Goal: Find specific page/section: Find specific page/section

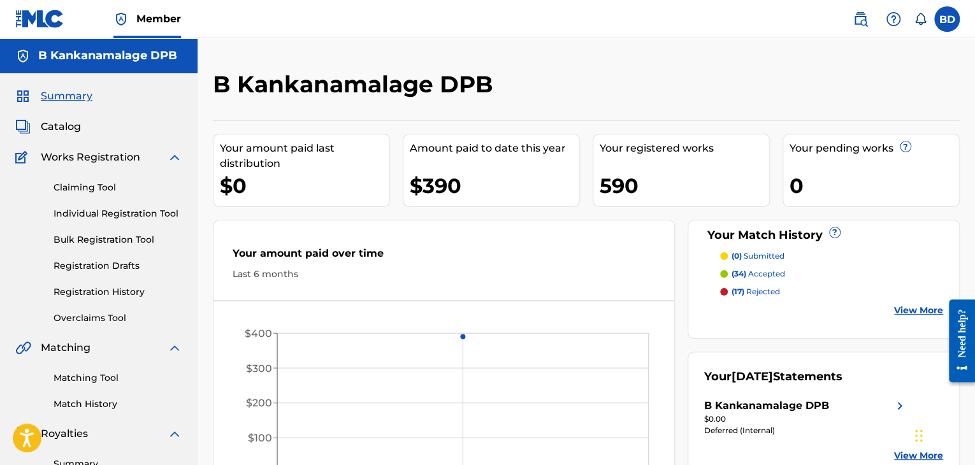
click at [43, 125] on span "Catalog" at bounding box center [61, 126] width 40 height 15
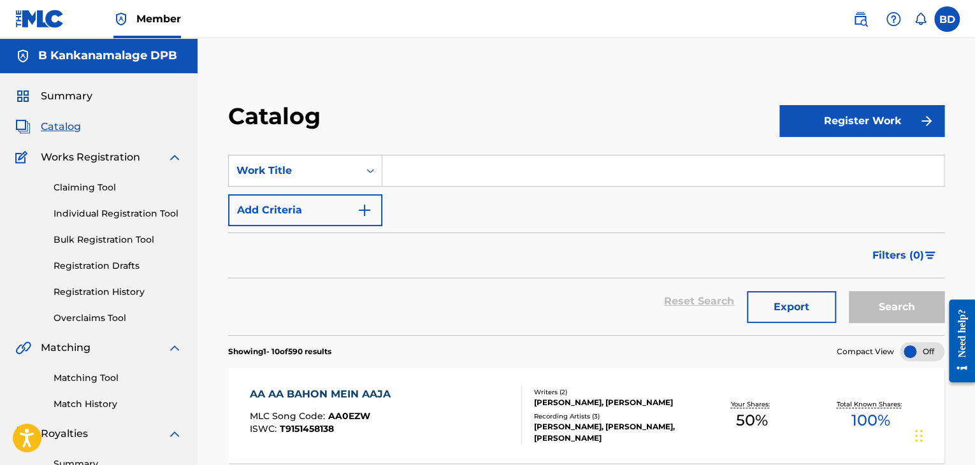
click at [482, 162] on input "Search Form" at bounding box center [662, 170] width 561 height 31
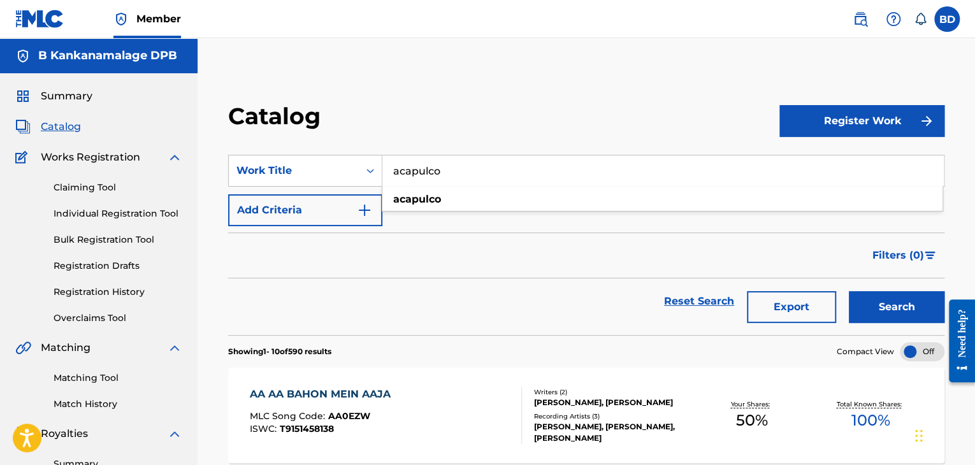
type input "acapulco"
click at [887, 308] on button "Search" at bounding box center [897, 307] width 96 height 32
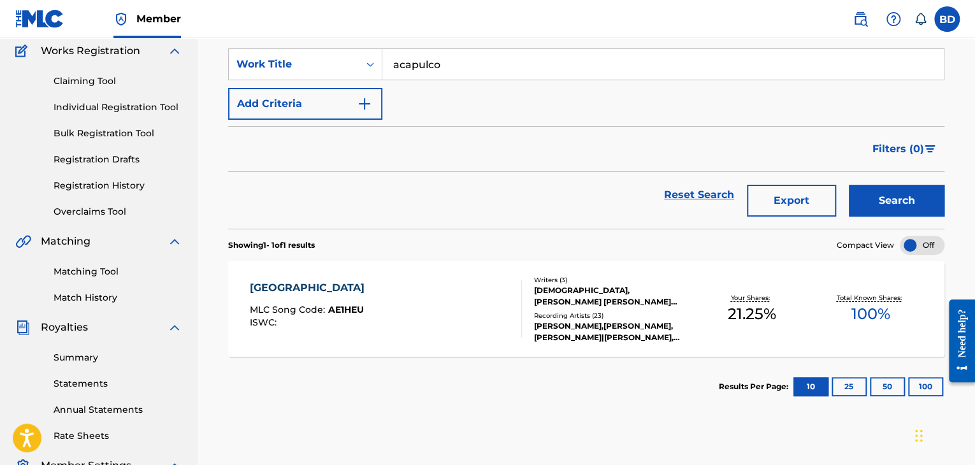
scroll to position [191, 0]
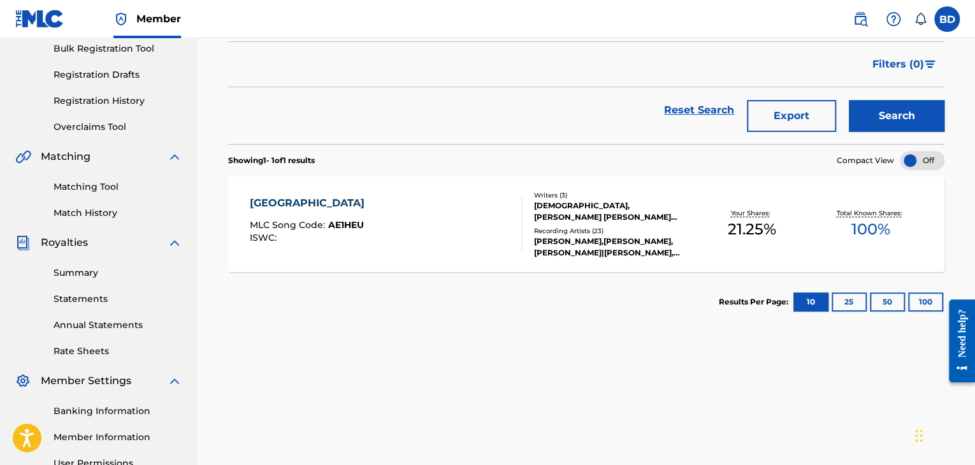
click at [443, 223] on div "ACAPULCO MLC Song Code : AE1HEU ISWC :" at bounding box center [386, 224] width 272 height 57
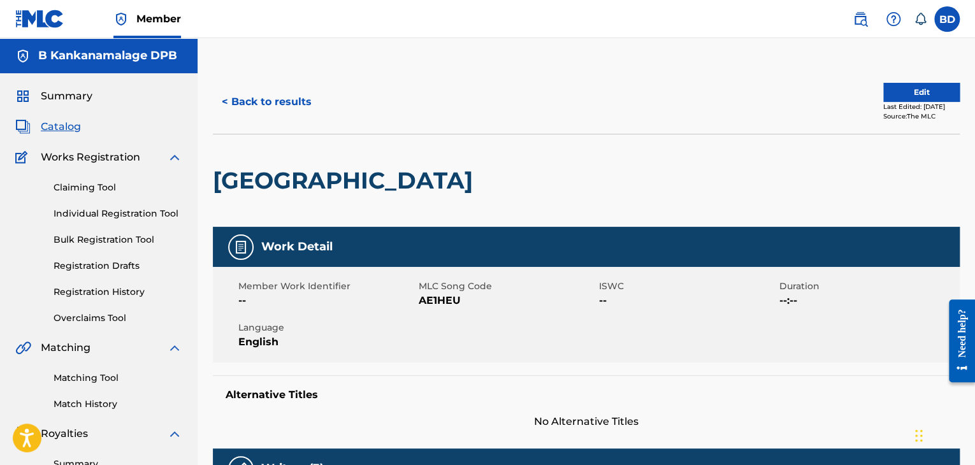
click at [920, 92] on button "Edit" at bounding box center [921, 92] width 76 height 19
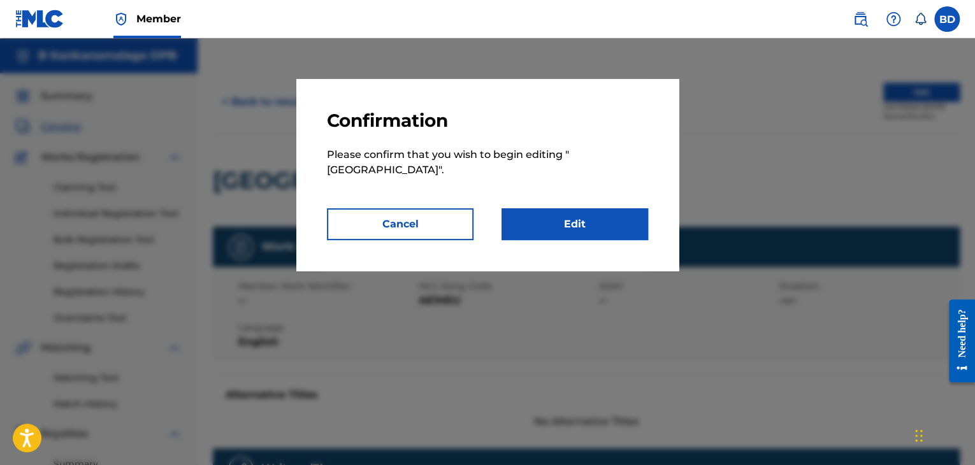
click at [581, 215] on link "Edit" at bounding box center [574, 224] width 147 height 32
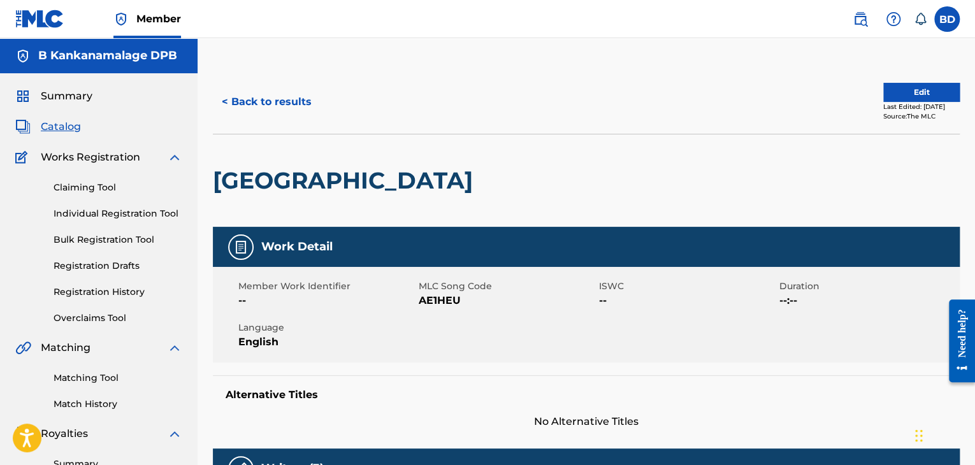
click at [285, 99] on button "< Back to results" at bounding box center [267, 102] width 108 height 32
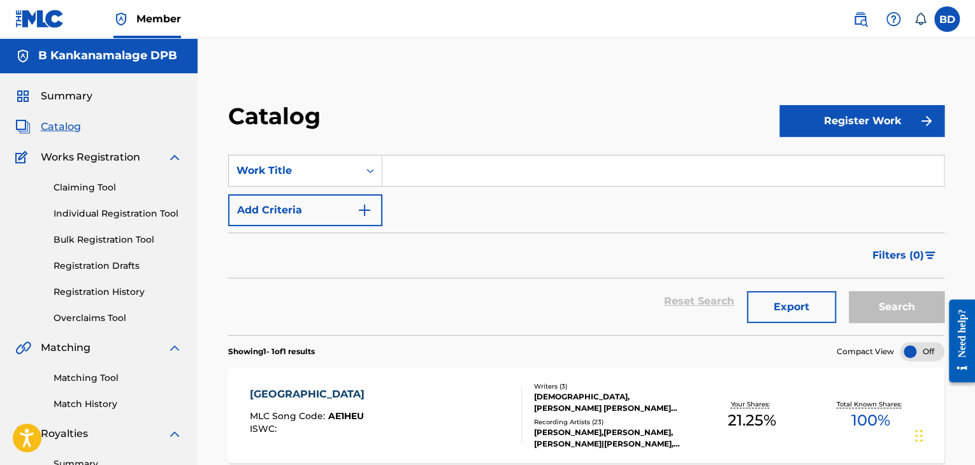
click at [469, 174] on input "Search Form" at bounding box center [662, 170] width 561 height 31
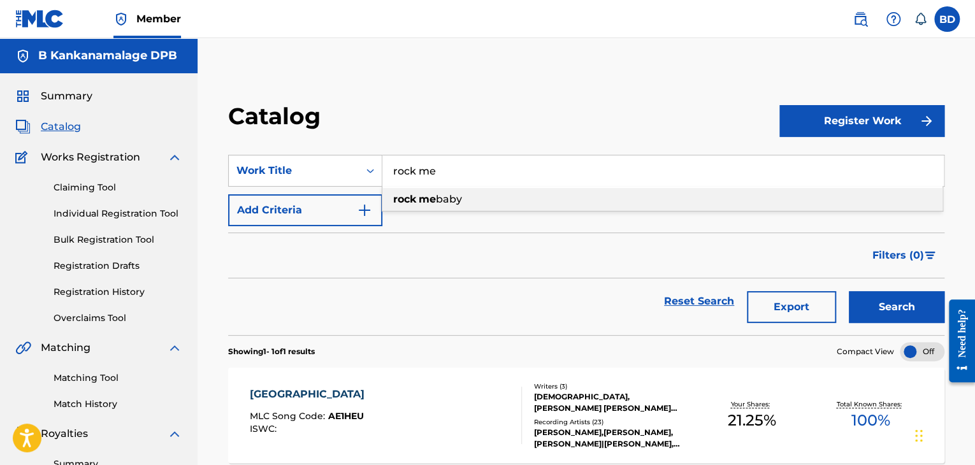
click at [492, 203] on div "rock me baby" at bounding box center [662, 199] width 560 height 23
type input "rock me baby"
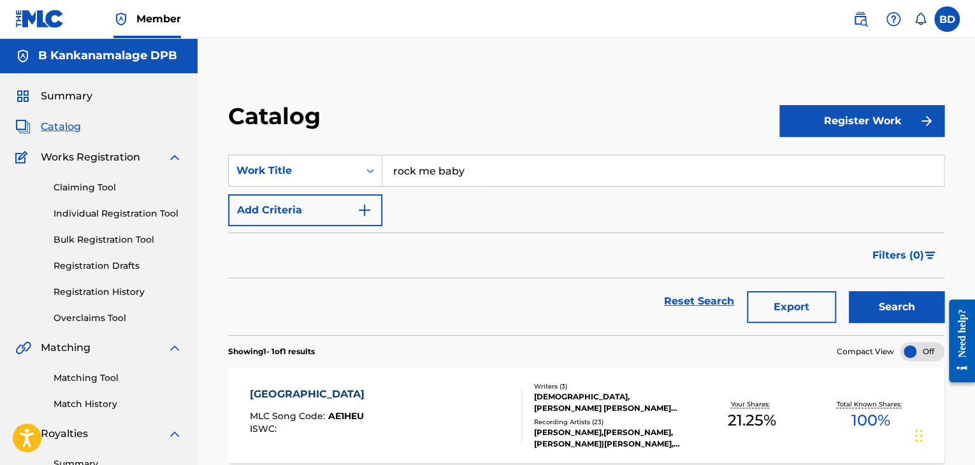
click at [900, 309] on button "Search" at bounding box center [897, 307] width 96 height 32
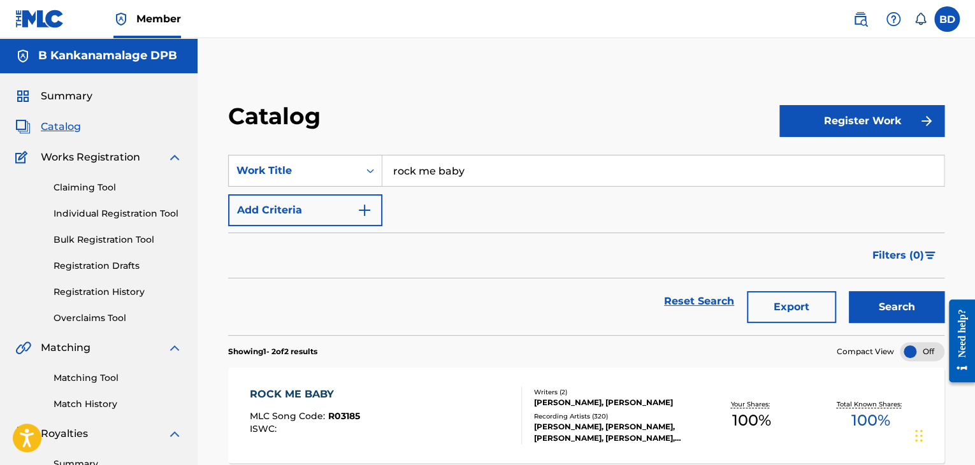
scroll to position [127, 0]
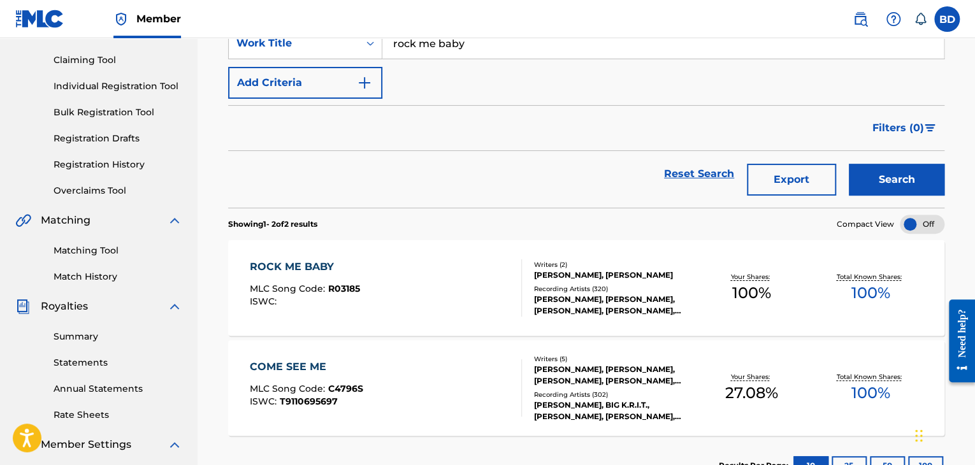
click at [411, 291] on div "ROCK ME BABY MLC Song Code : R03185 ISWC :" at bounding box center [386, 287] width 272 height 57
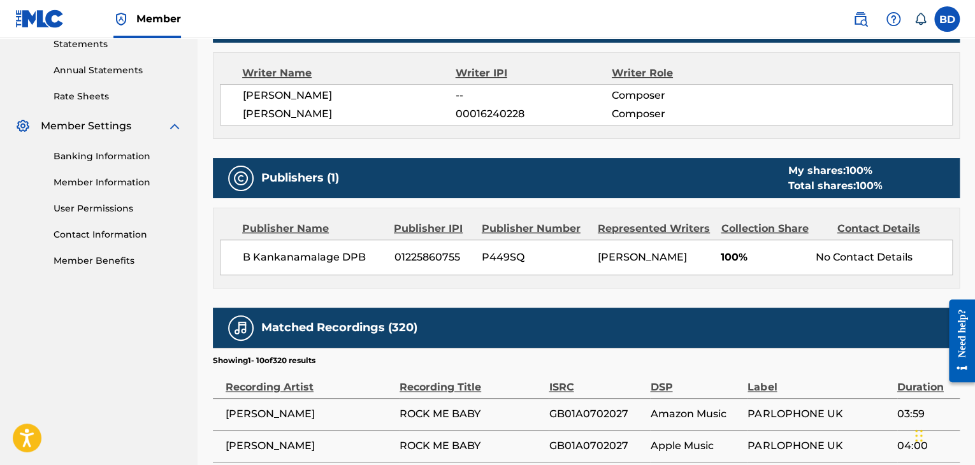
scroll to position [510, 0]
